Goal: Find contact information: Find contact information

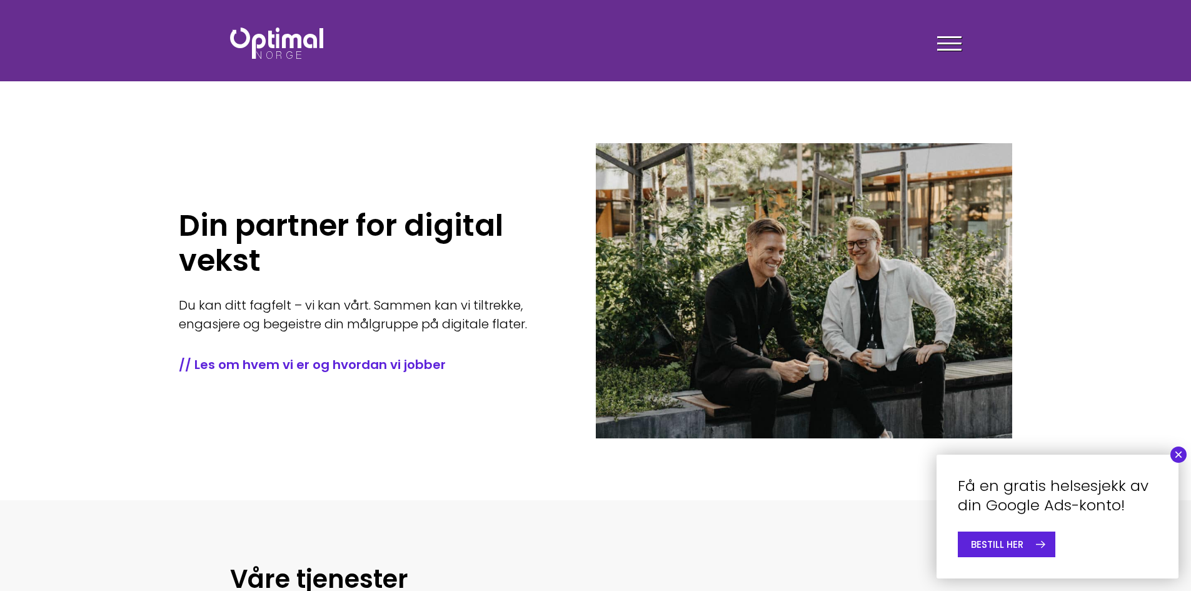
click at [1178, 455] on button "×" at bounding box center [1178, 454] width 16 height 16
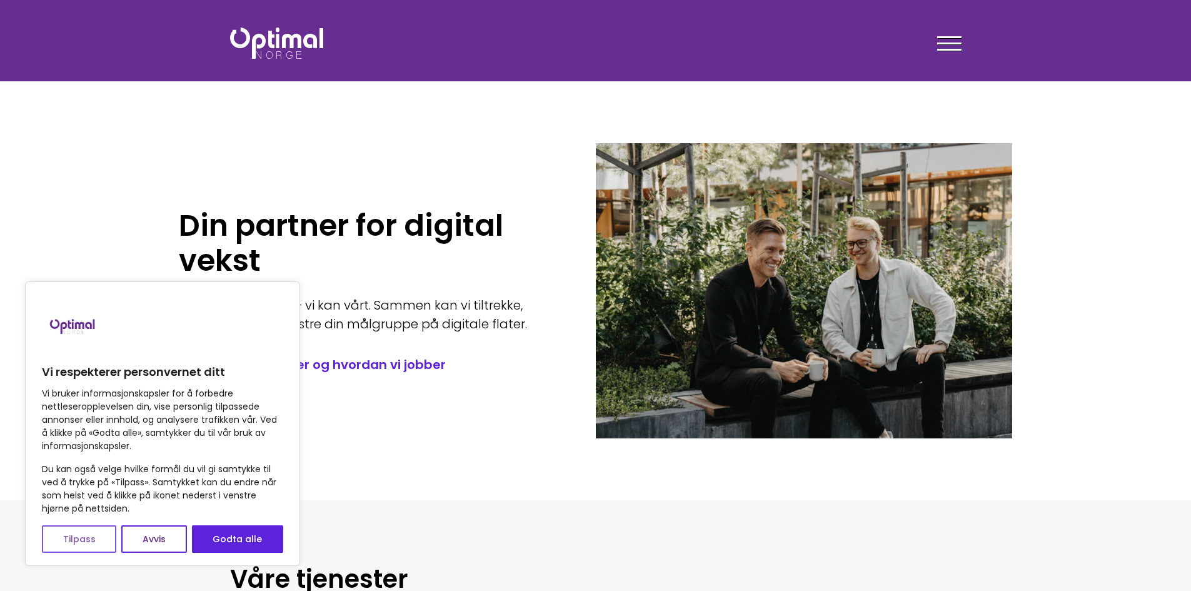
click at [96, 534] on button "Tilpass" at bounding box center [79, 539] width 74 height 28
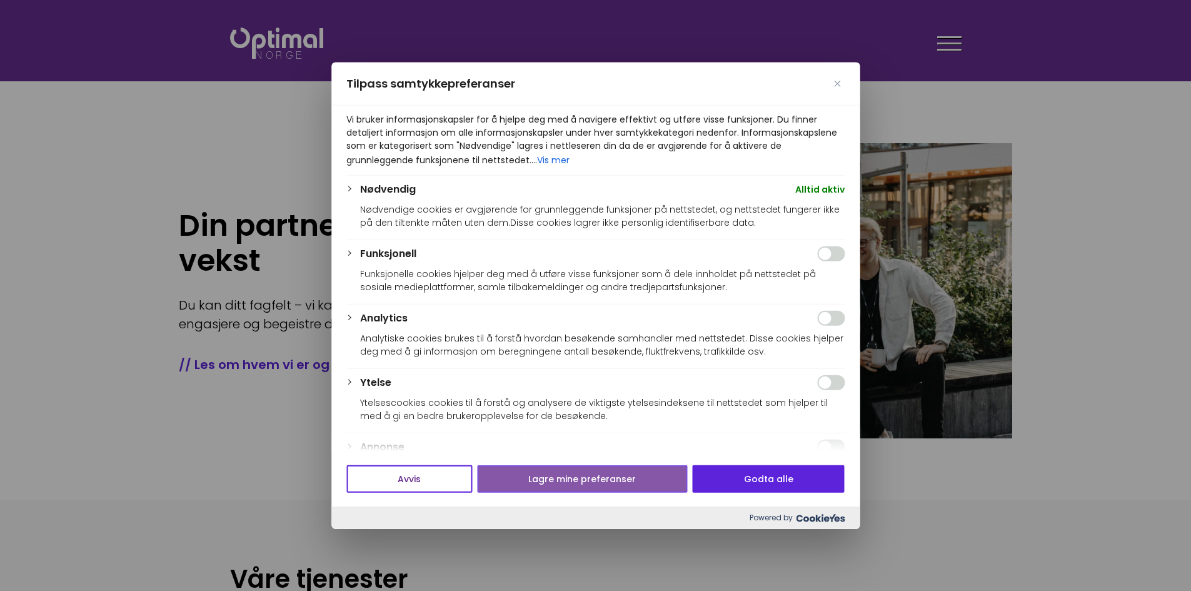
click at [524, 475] on button "Lagre mine preferanser" at bounding box center [582, 479] width 210 height 28
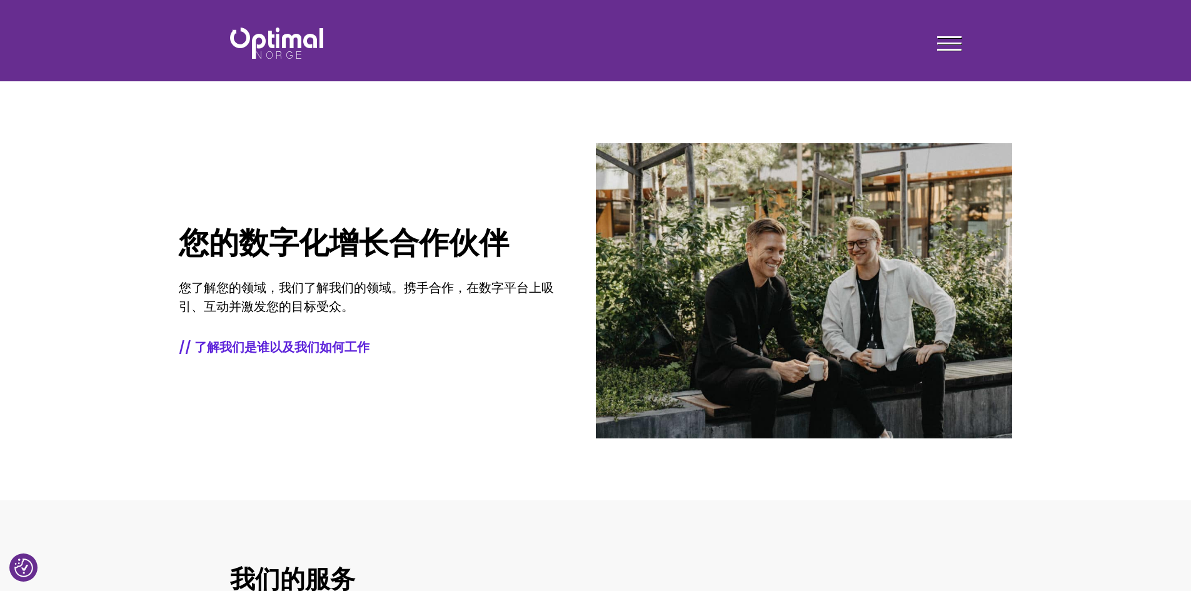
click at [556, 193] on div "您的数字化增长合作伙伴 您了解您的领域，我们了解我们的领域。携手合作，在数字平台上吸引、互动并激发您的目标受众。 // 了解我们是谁以及我们如何工作" at bounding box center [387, 290] width 417 height 313
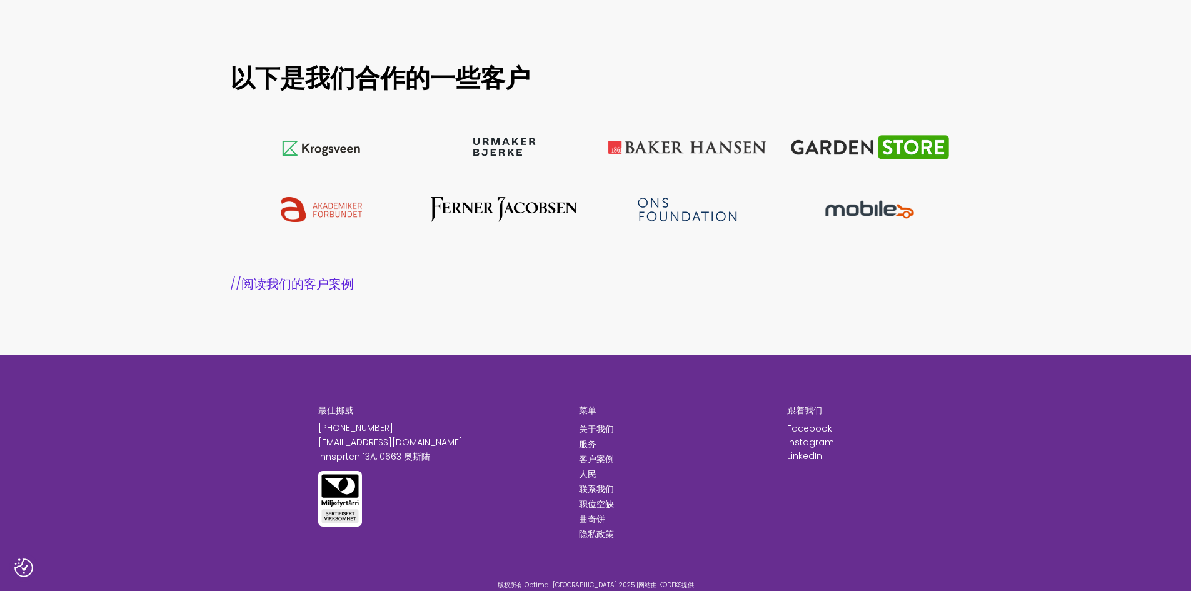
scroll to position [1170, 0]
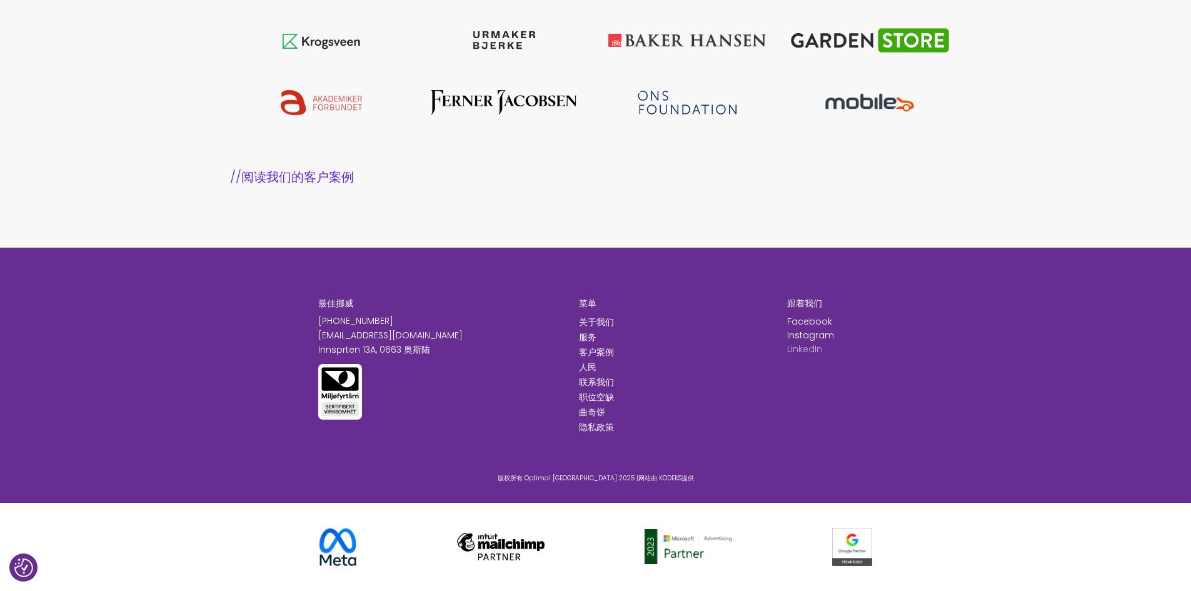
click at [796, 352] on font "LinkedIn" at bounding box center [804, 349] width 35 height 13
drag, startPoint x: 313, startPoint y: 335, endPoint x: 421, endPoint y: 336, distance: 108.1
click at [421, 336] on div "最佳挪威 [PHONE_NUMBER] [EMAIL_ADDRESS][DOMAIN_NAME] Innsprten 13A, 0663 奥斯陆" at bounding box center [439, 366] width 261 height 136
copy font "[EMAIL_ADDRESS][DOMAIN_NAME]"
click at [227, 347] on div "最佳挪威 [PHONE_NUMBER] [EMAIL_ADDRESS][DOMAIN_NAME] Innsprten 13A, 0663 奥斯陆 菜单 关于我…" at bounding box center [595, 378] width 1191 height 261
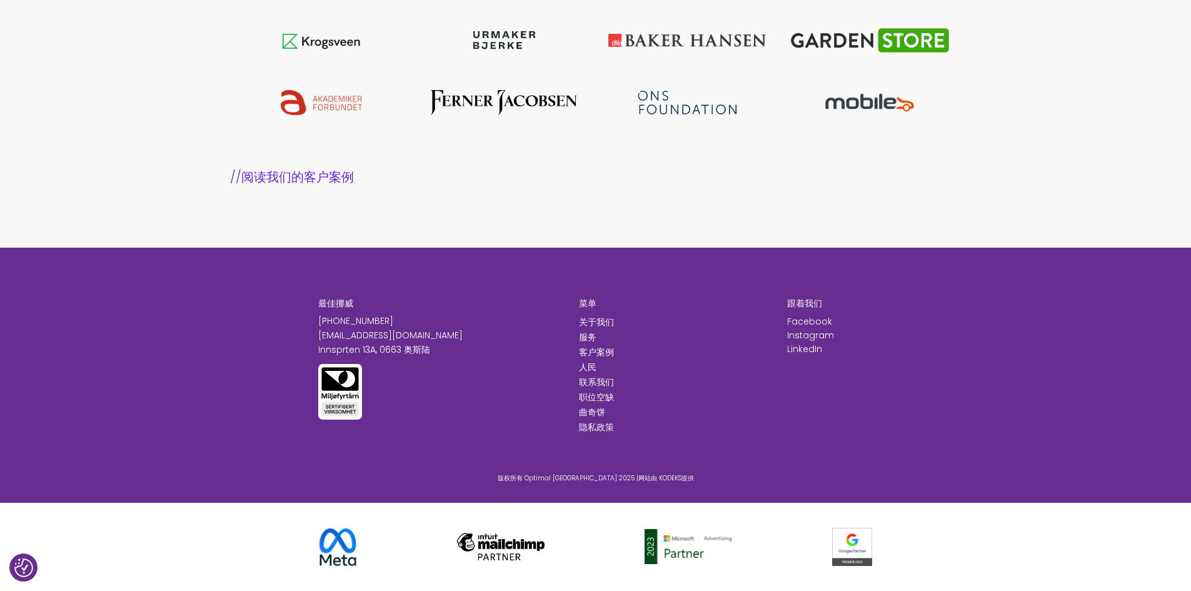
drag, startPoint x: 384, startPoint y: 318, endPoint x: 309, endPoint y: 316, distance: 75.6
click at [309, 316] on div "最佳挪威 [PHONE_NUMBER] [EMAIL_ADDRESS][DOMAIN_NAME] Innsprten 13A, 0663 奥斯陆" at bounding box center [439, 366] width 261 height 136
copy font "[PHONE_NUMBER]"
click at [227, 376] on div "最佳挪威 [PHONE_NUMBER] [EMAIL_ADDRESS][DOMAIN_NAME] Innsprten 13A, 0663 奥斯陆 菜单 关于我…" at bounding box center [595, 378] width 1191 height 261
click at [806, 347] on font "LinkedIn" at bounding box center [804, 349] width 35 height 13
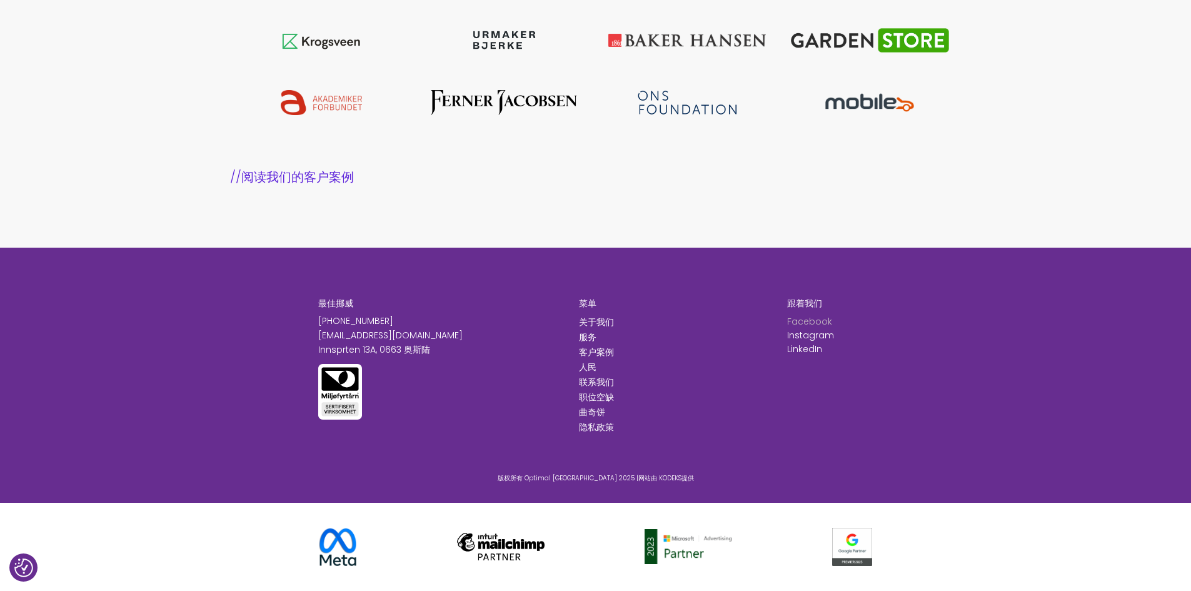
click at [801, 322] on font "Facebook" at bounding box center [809, 321] width 45 height 13
